Goal: Communication & Community: Answer question/provide support

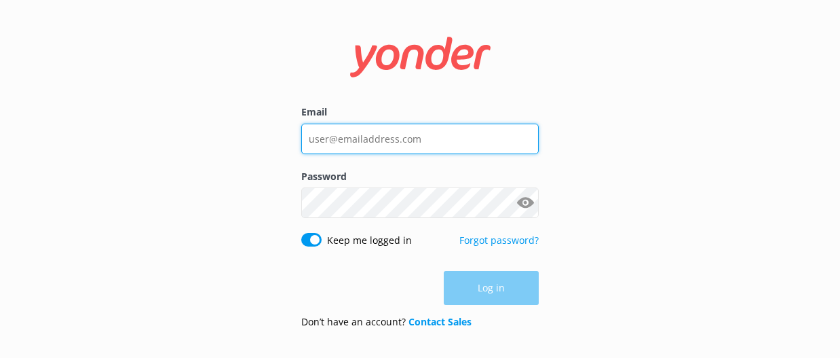
type input "[EMAIL_ADDRESS][DOMAIN_NAME]"
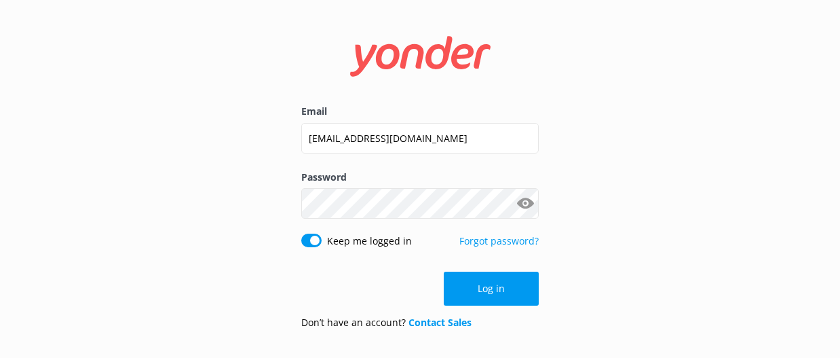
click at [495, 292] on div "Log in" at bounding box center [420, 289] width 238 height 34
click at [495, 292] on button "Log in" at bounding box center [491, 289] width 95 height 34
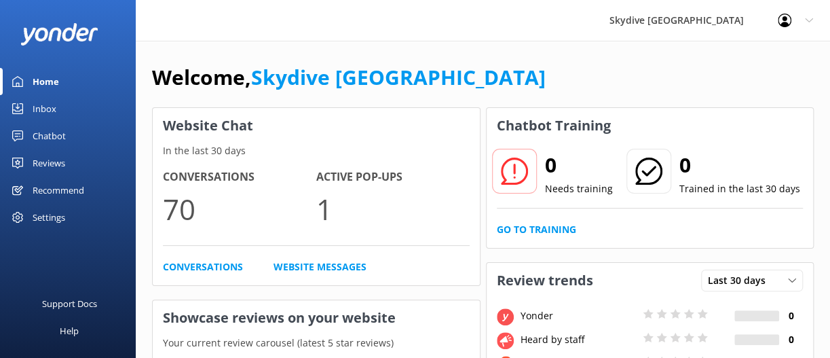
click at [67, 110] on link "Inbox" at bounding box center [68, 108] width 136 height 27
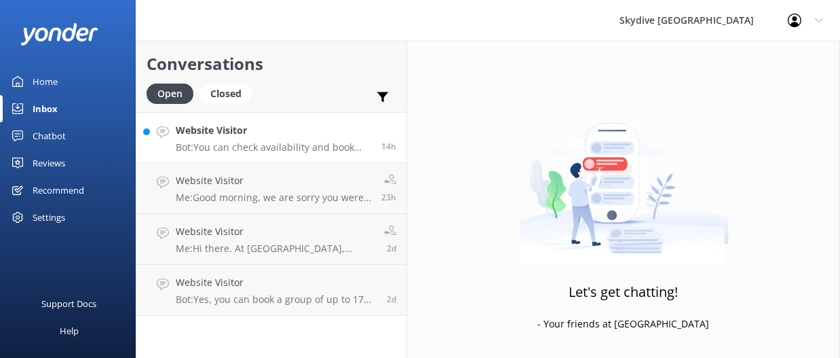
click at [217, 134] on h4 "Website Visitor" at bounding box center [273, 130] width 195 height 15
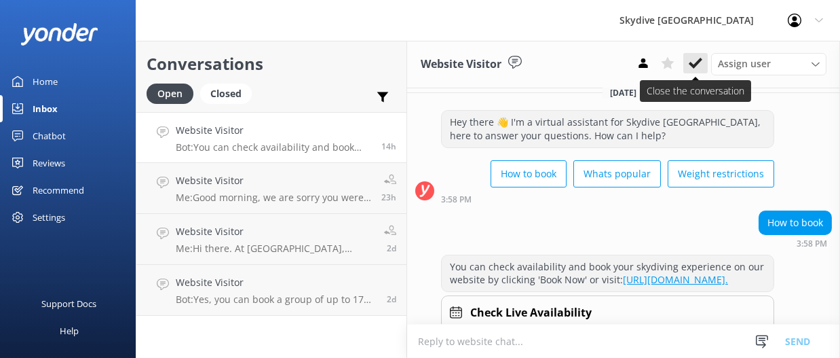
scroll to position [17, 0]
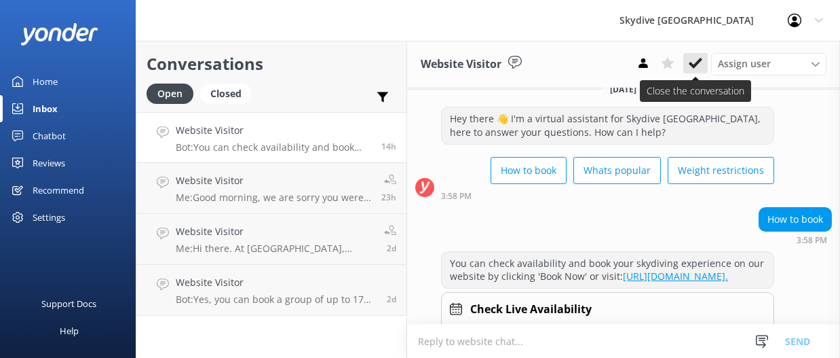
click at [696, 62] on icon at bounding box center [696, 63] width 14 height 14
